Goal: Navigation & Orientation: Find specific page/section

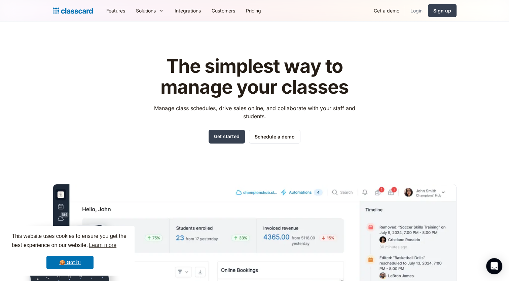
click at [420, 10] on link "Login" at bounding box center [416, 10] width 23 height 15
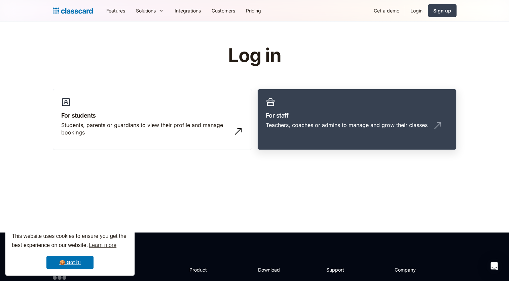
click at [306, 113] on h3 "For staff" at bounding box center [357, 115] width 183 height 9
